Goal: Obtain resource: Obtain resource

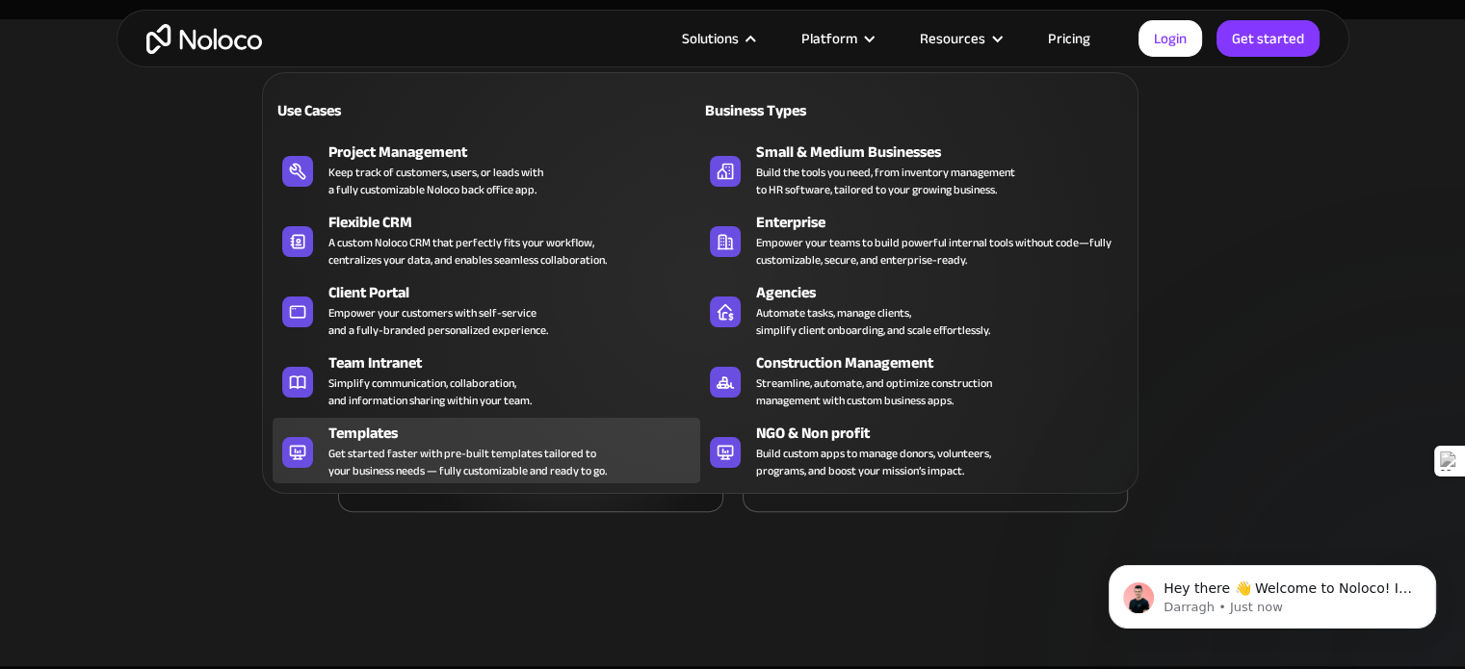
click at [392, 454] on div "Get started faster with pre-built templates tailored to your business needs — f…" at bounding box center [467, 462] width 278 height 35
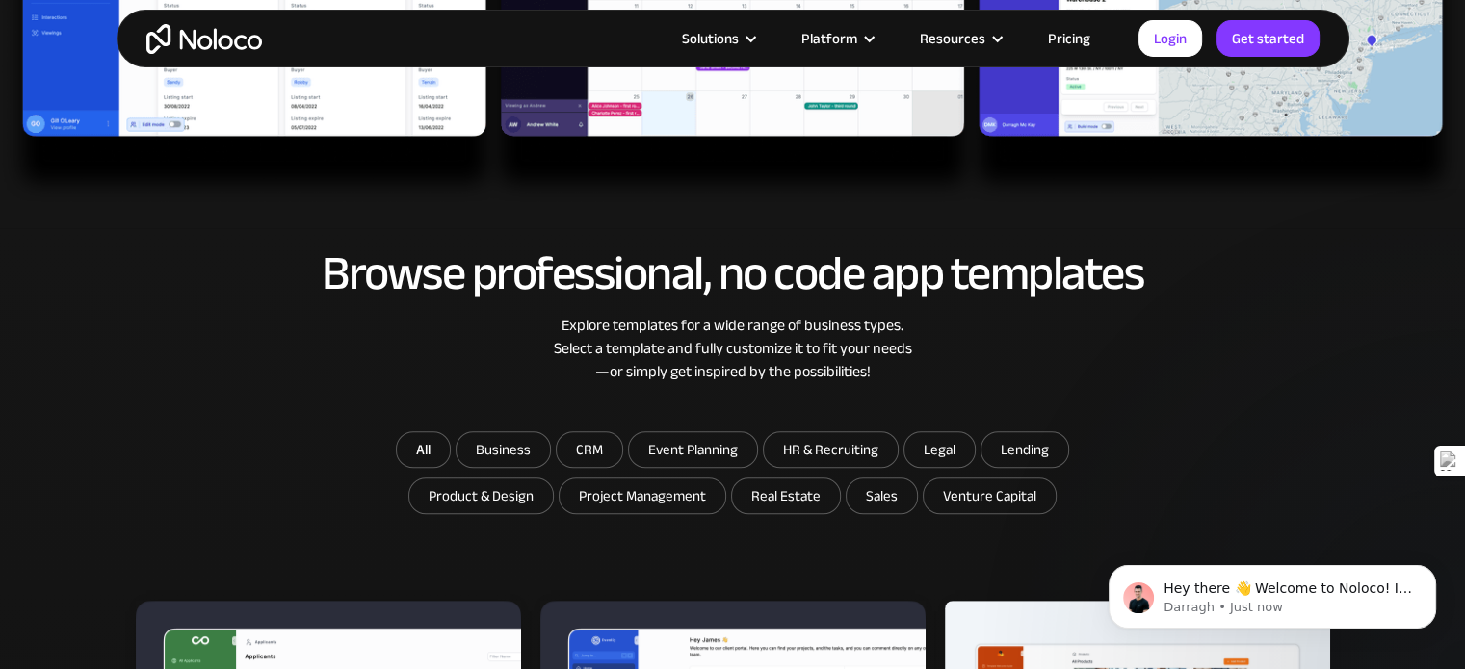
scroll to position [867, 0]
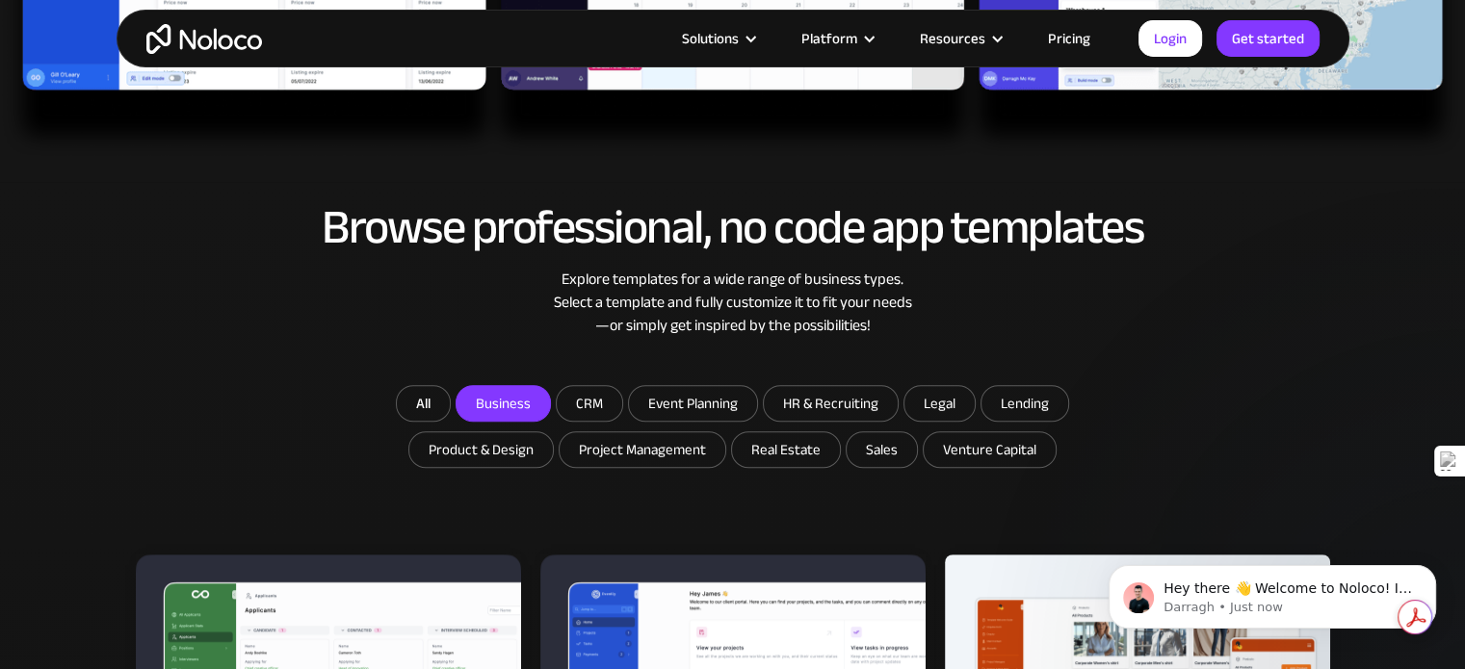
click at [524, 402] on input "Business" at bounding box center [502, 403] width 93 height 35
checkbox input "true"
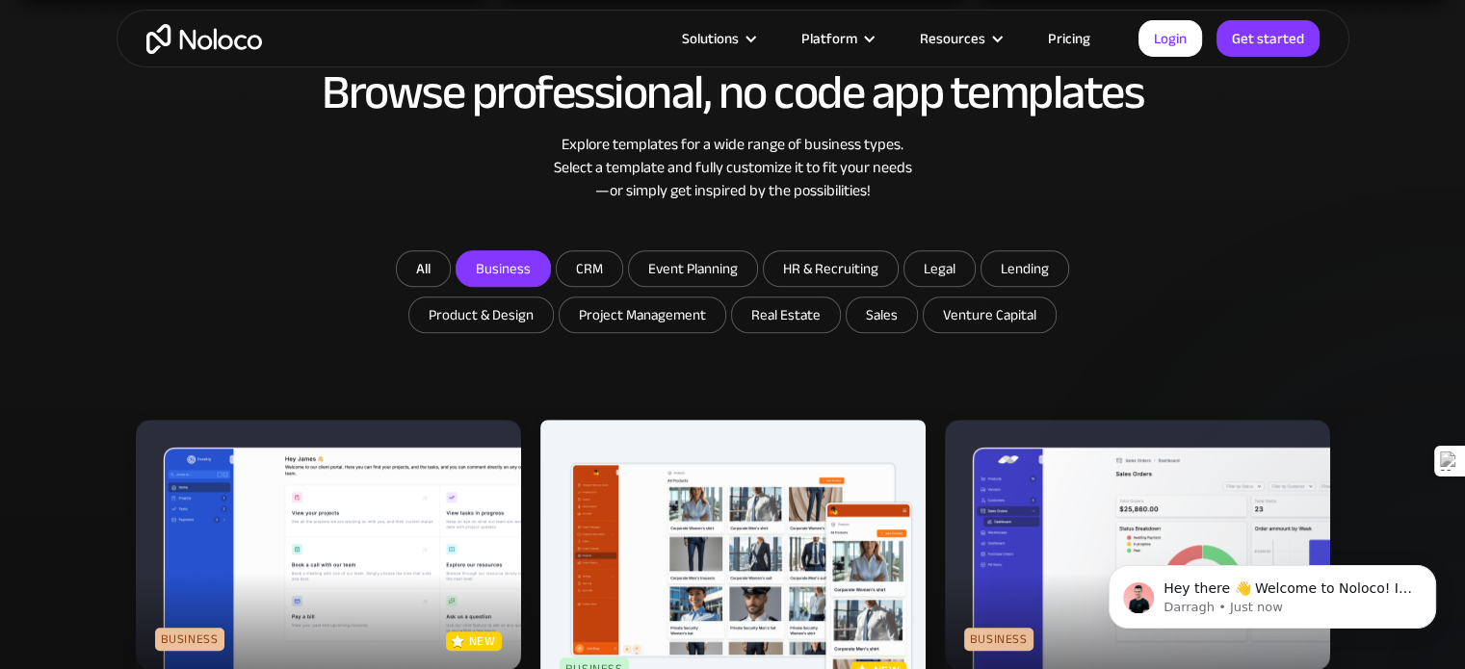
scroll to position [963, 0]
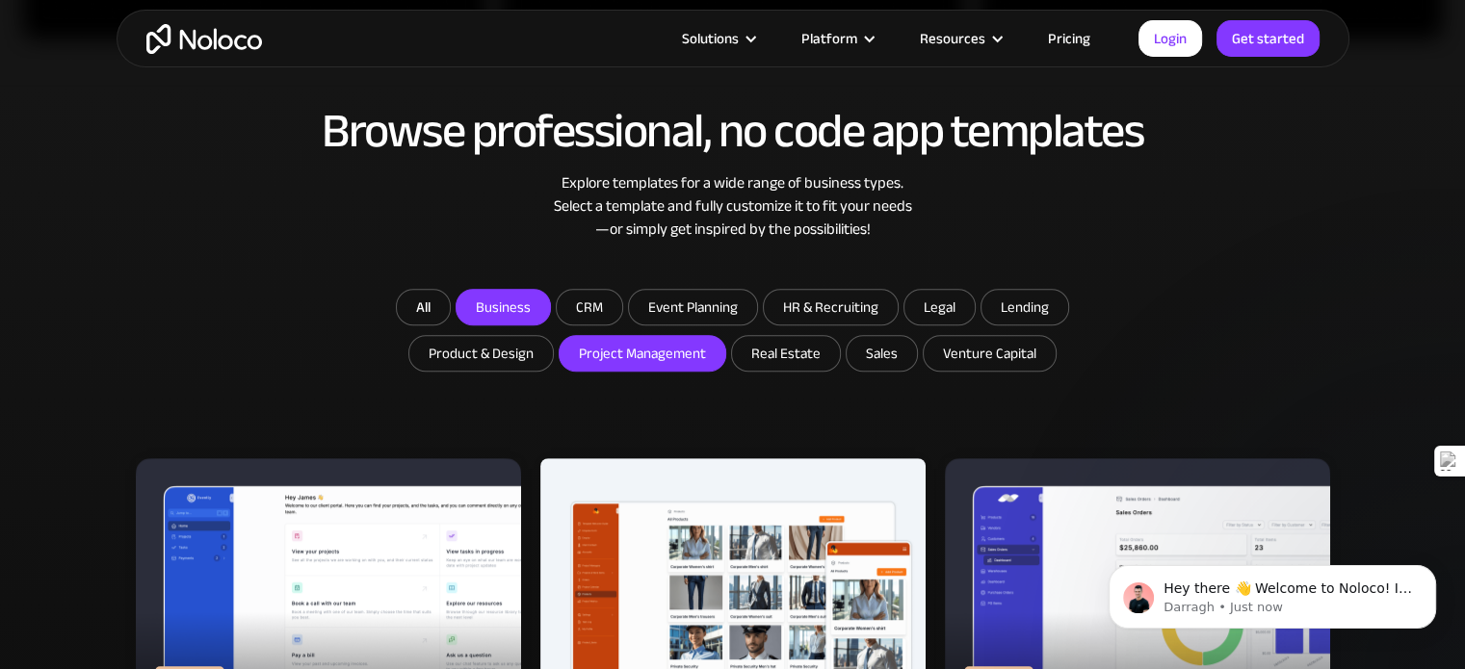
click at [550, 324] on input "Project Management" at bounding box center [502, 307] width 93 height 35
checkbox input "true"
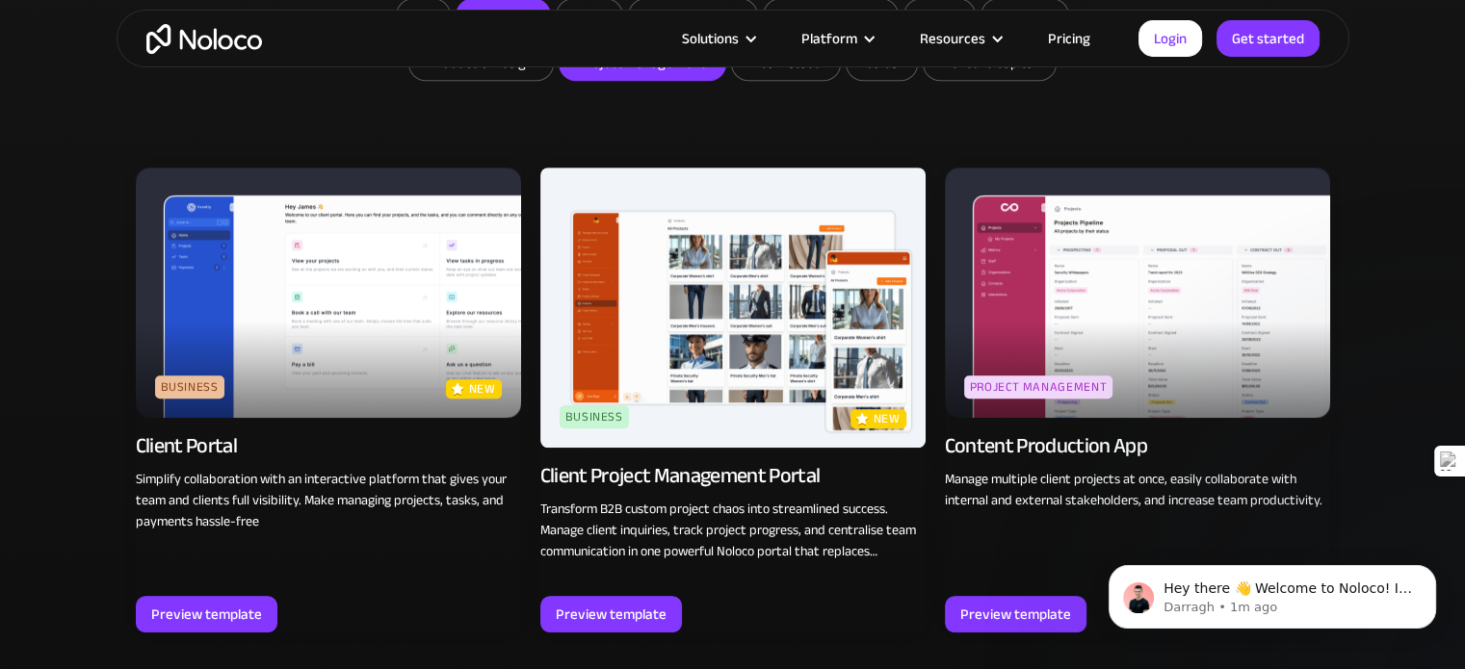
scroll to position [1252, 0]
